Goal: Navigation & Orientation: Understand site structure

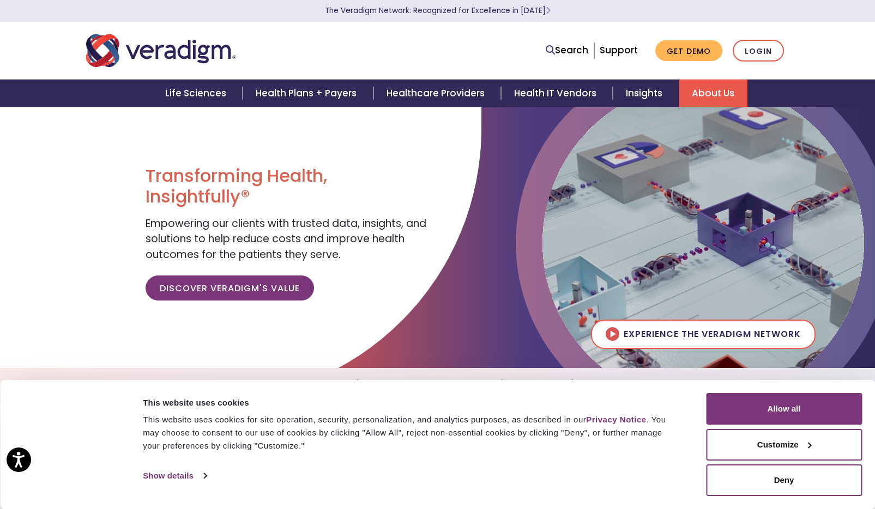
click at [714, 83] on link "About Us" at bounding box center [712, 94] width 69 height 28
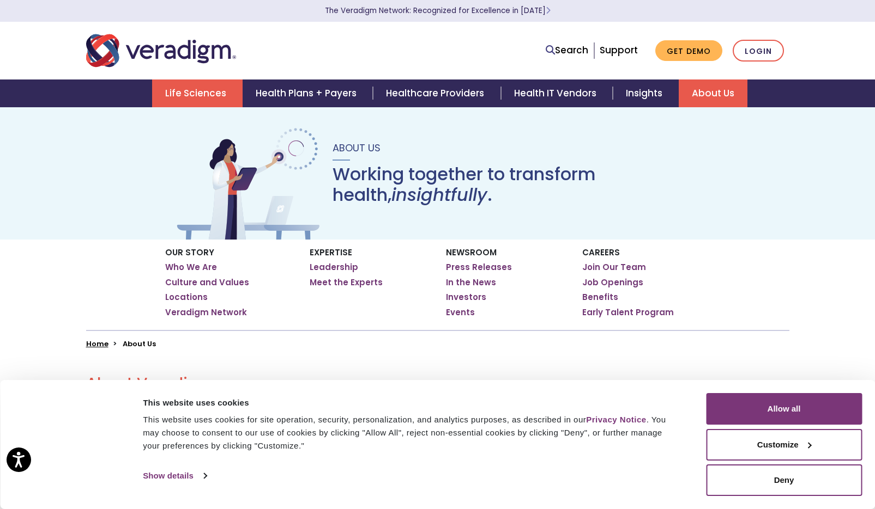
click at [180, 93] on link "Life Sciences" at bounding box center [197, 94] width 90 height 28
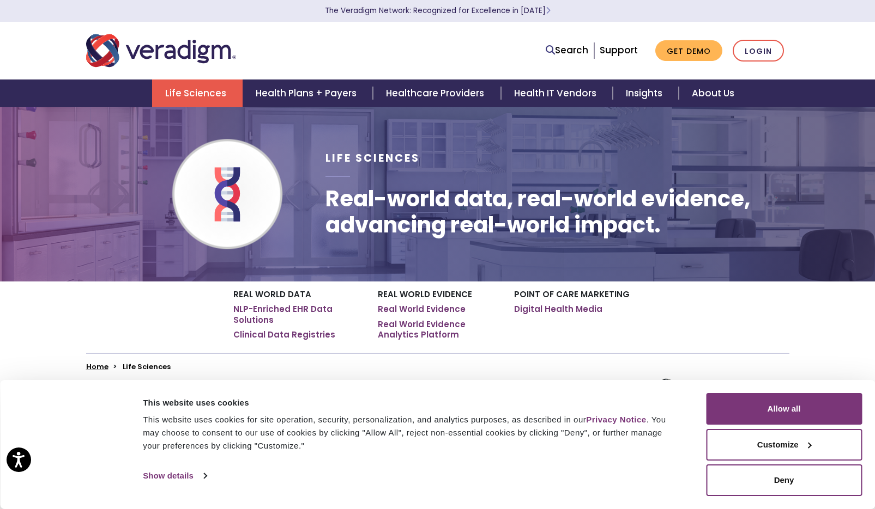
click at [161, 51] on img "Veradigm logo" at bounding box center [161, 51] width 150 height 36
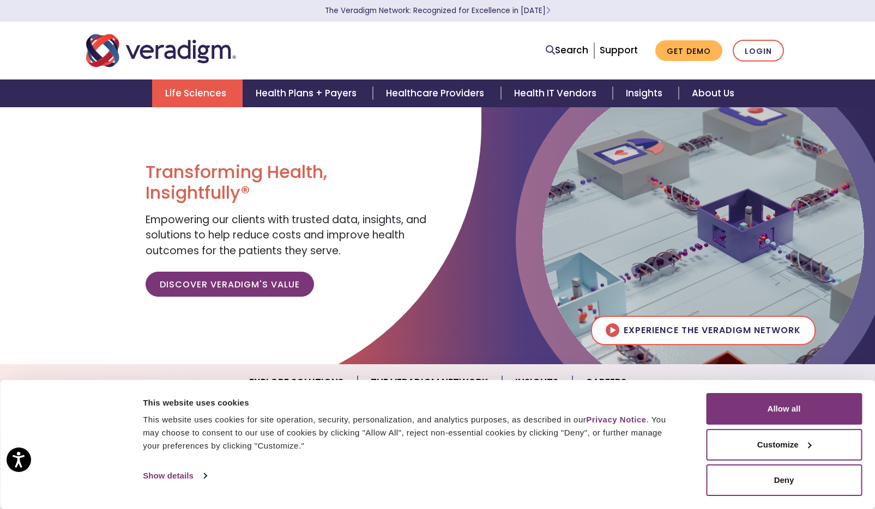
scroll to position [4, 0]
